Goal: Check status: Check status

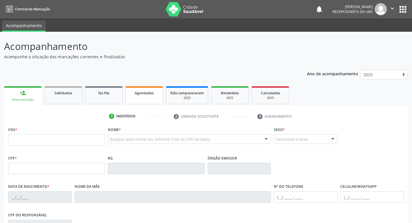
click at [140, 88] on link "Agendados" at bounding box center [144, 95] width 38 height 18
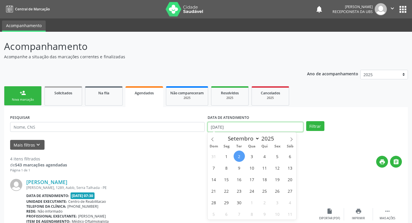
click at [234, 128] on input "[DATE]" at bounding box center [256, 127] width 96 height 10
click at [212, 140] on icon at bounding box center [212, 140] width 4 height 4
select select "7"
click at [225, 163] on span "4" at bounding box center [226, 167] width 11 height 11
type input "[DATE]"
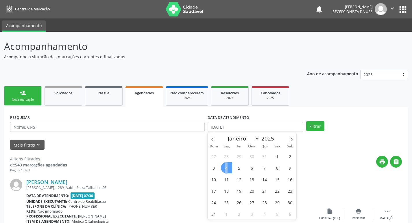
click at [225, 163] on span "4" at bounding box center [226, 167] width 11 height 11
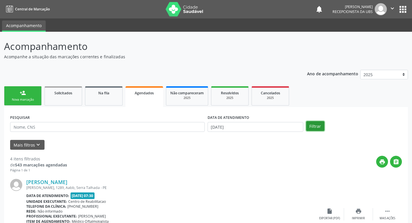
click at [318, 124] on button "Filtrar" at bounding box center [315, 126] width 18 height 10
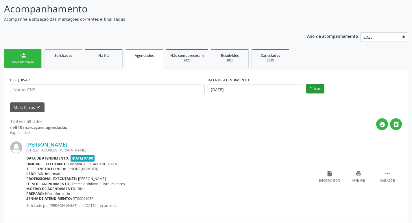
scroll to position [116, 0]
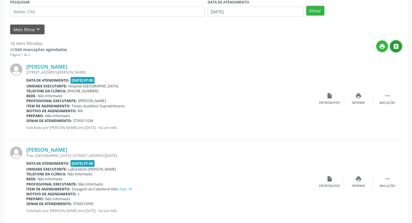
click at [398, 45] on icon "" at bounding box center [396, 46] width 6 height 6
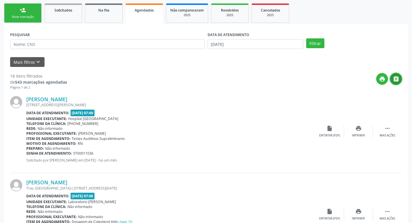
scroll to position [0, 0]
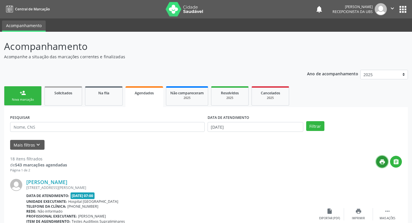
click at [379, 159] on icon "print" at bounding box center [382, 162] width 6 height 6
